Goal: Check status: Check status

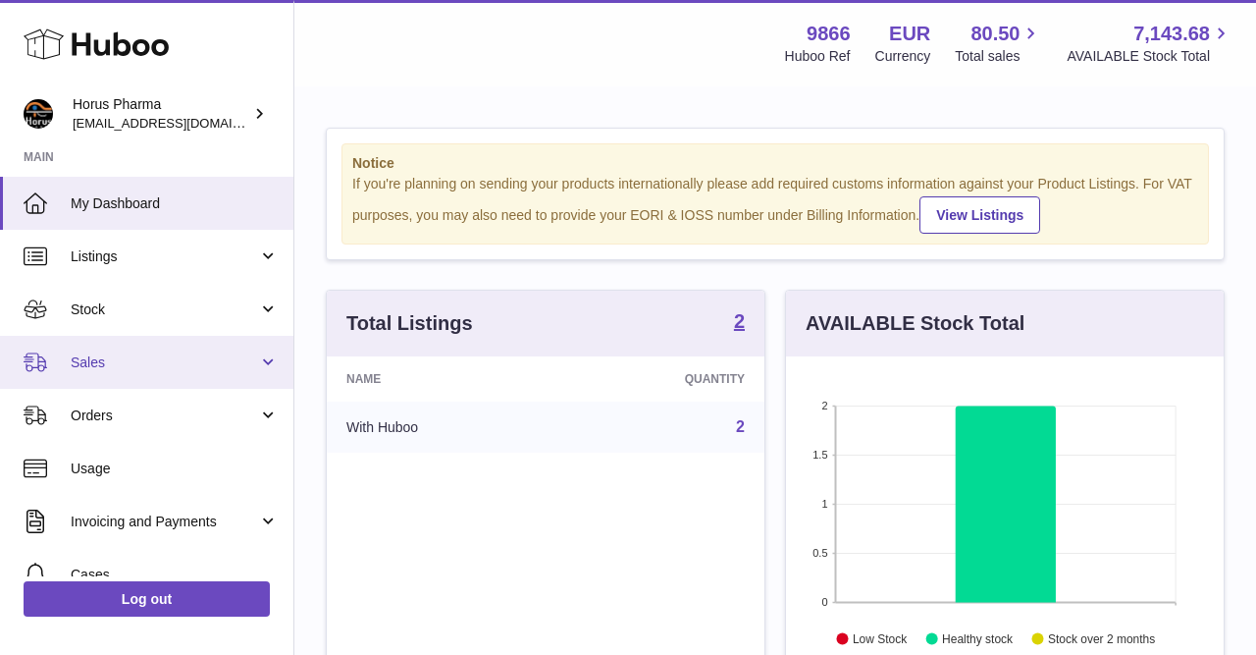
scroll to position [306, 438]
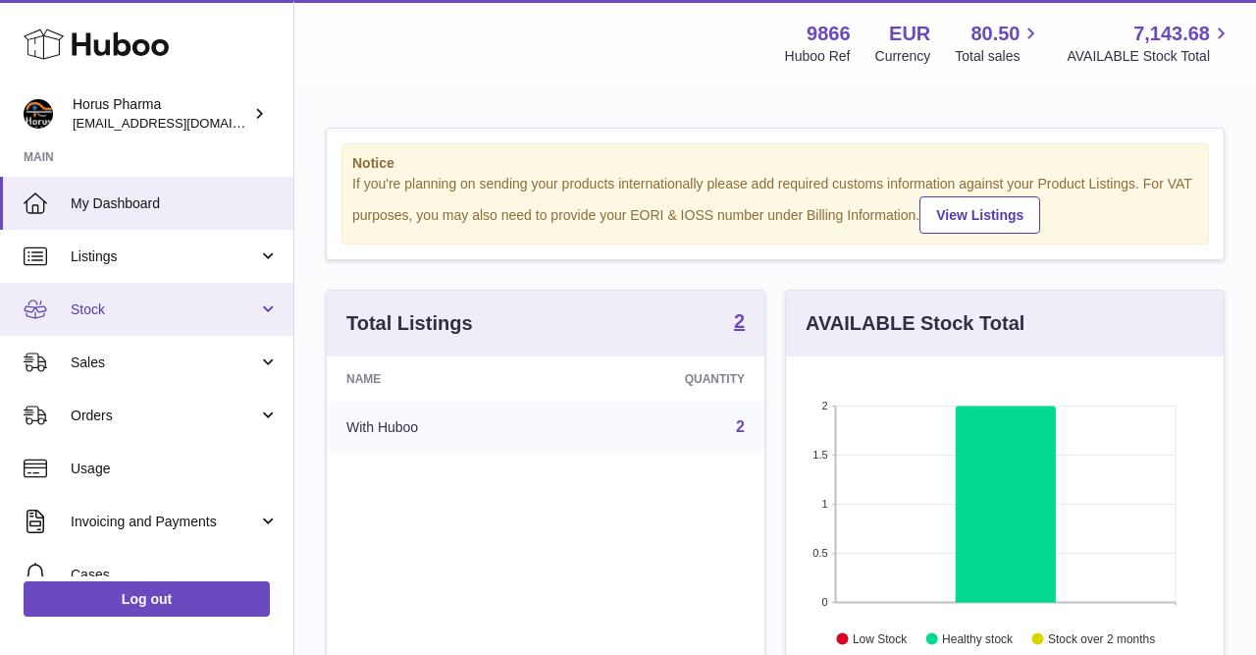
click at [272, 308] on link "Stock" at bounding box center [146, 309] width 293 height 53
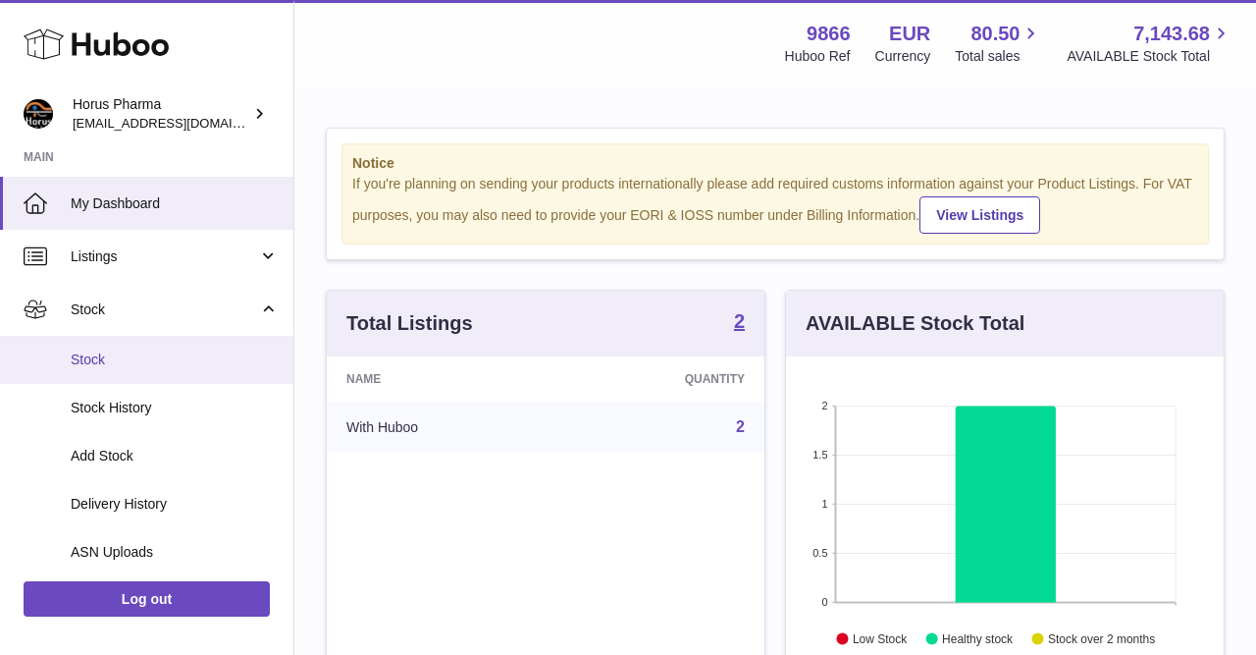
click at [91, 355] on span "Stock" at bounding box center [175, 359] width 208 height 19
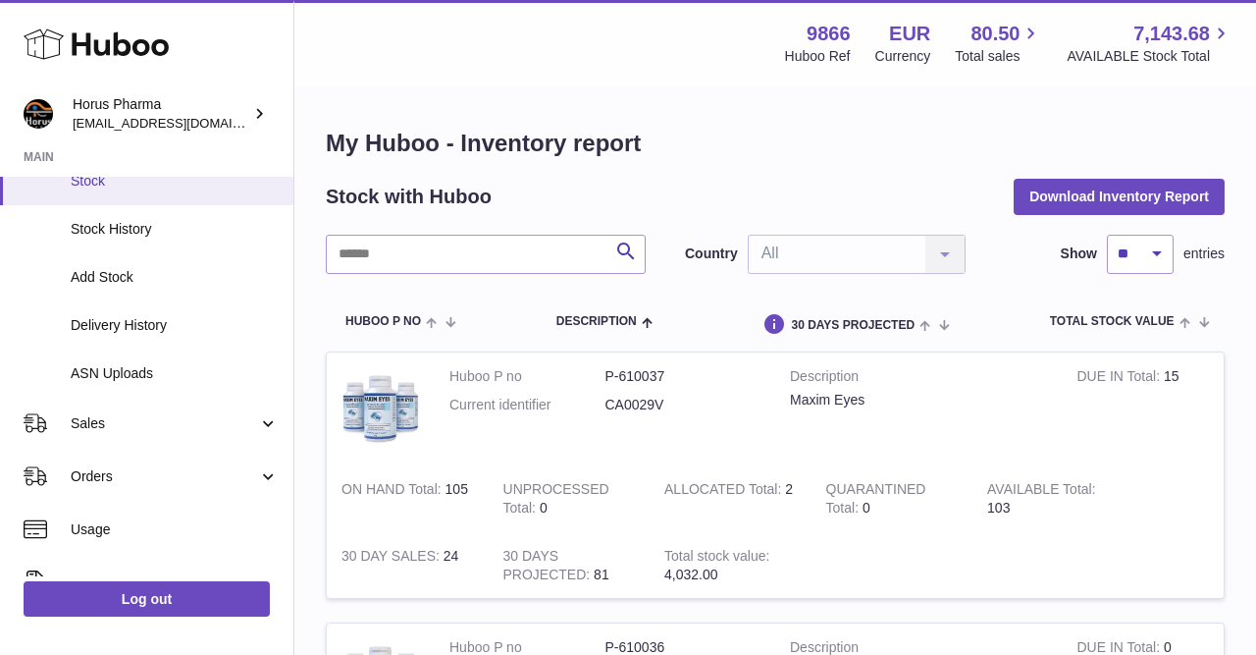
scroll to position [271, 0]
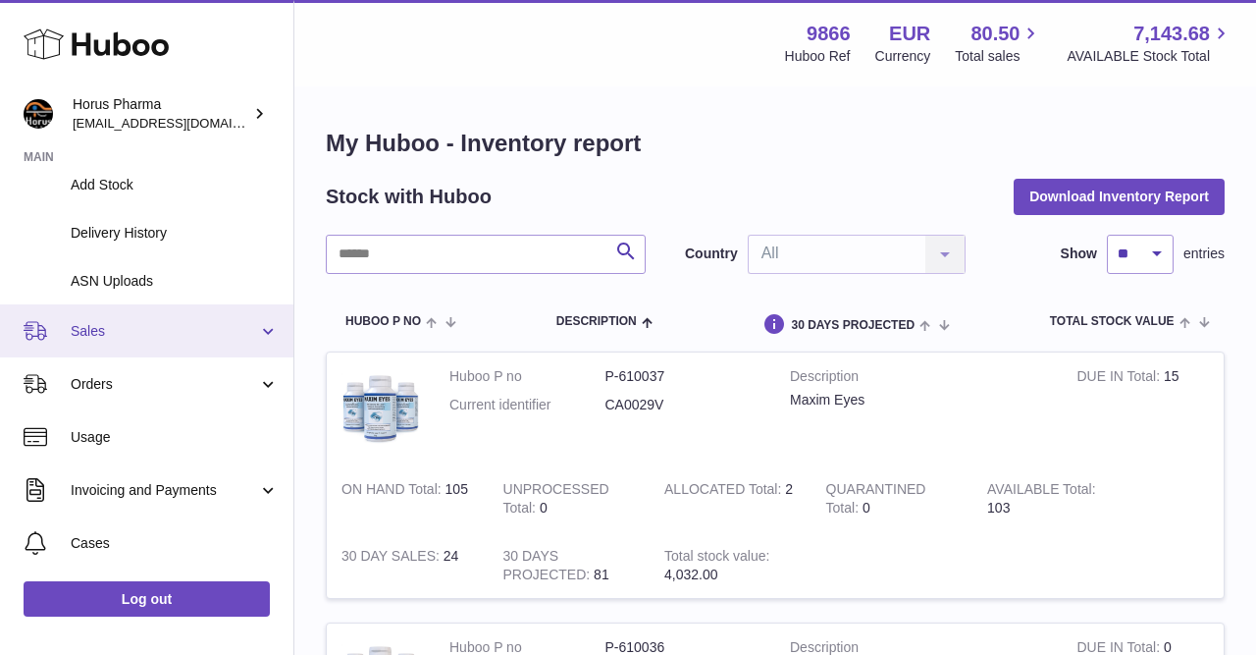
click at [268, 331] on link "Sales" at bounding box center [146, 330] width 293 height 53
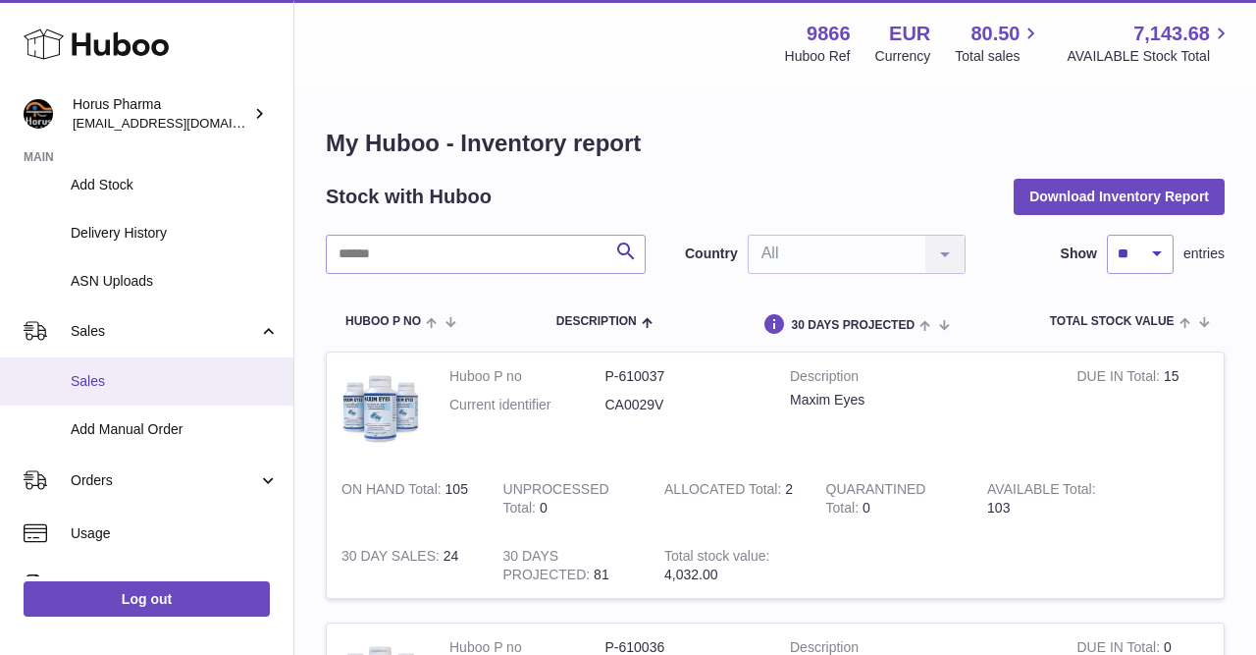
click at [85, 376] on span "Sales" at bounding box center [175, 381] width 208 height 19
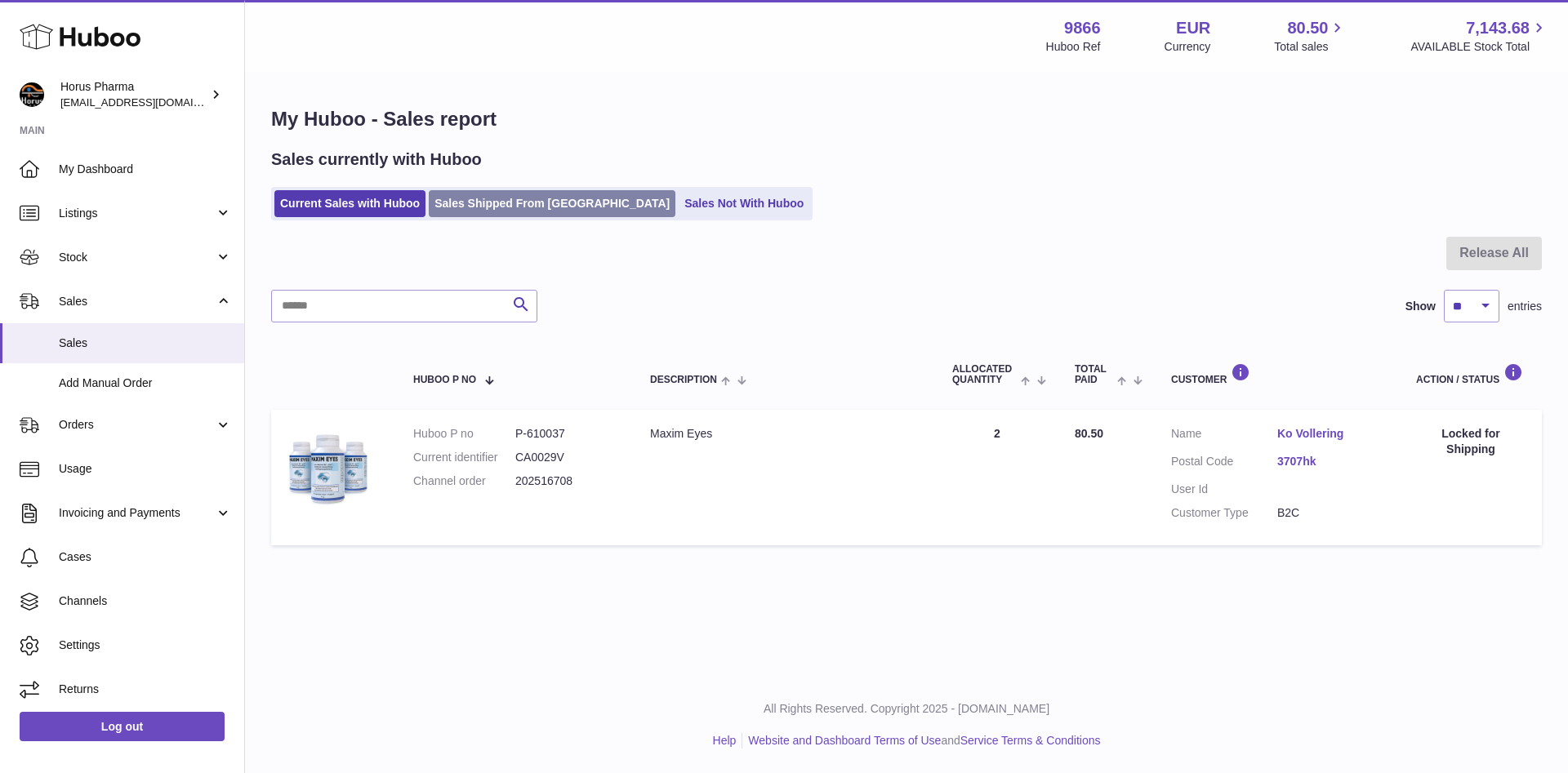
click at [521, 202] on link "Sales Shipped From Huboo" at bounding box center [552, 204] width 246 height 27
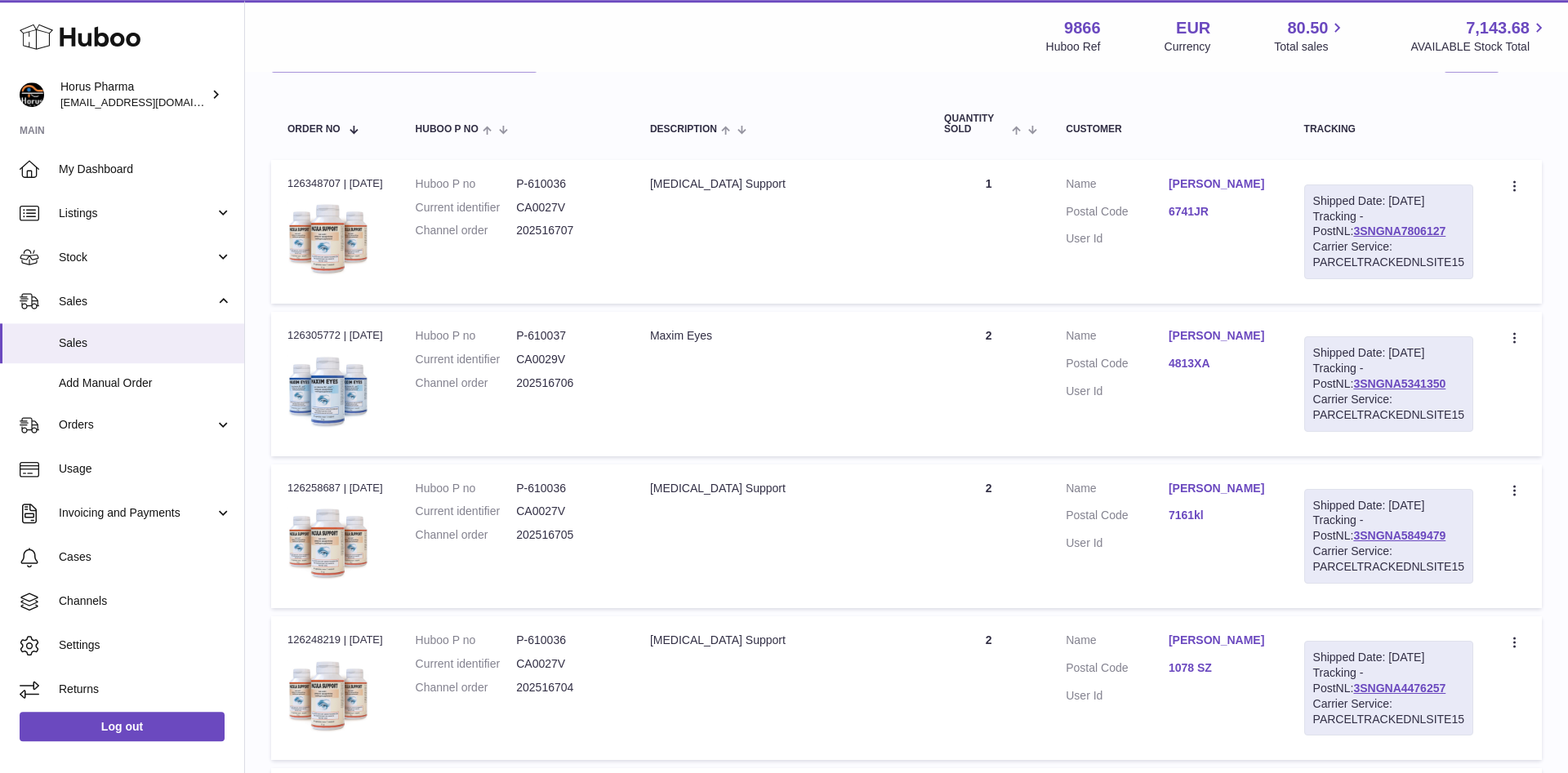
scroll to position [83, 0]
